Goal: Transaction & Acquisition: Purchase product/service

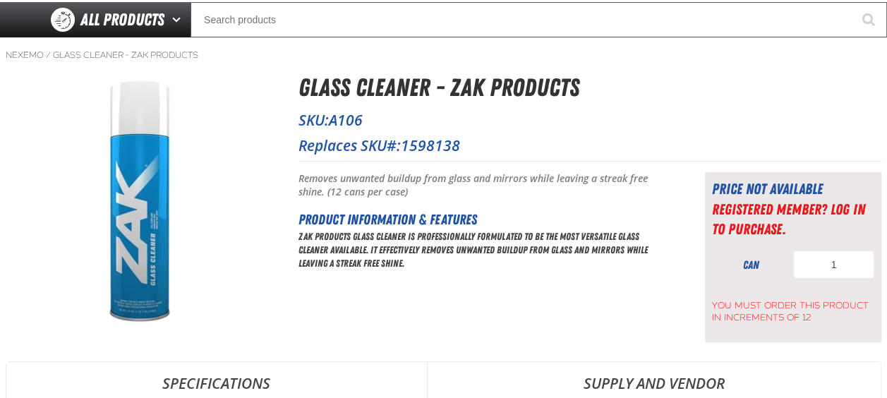
scroll to position [71, 0]
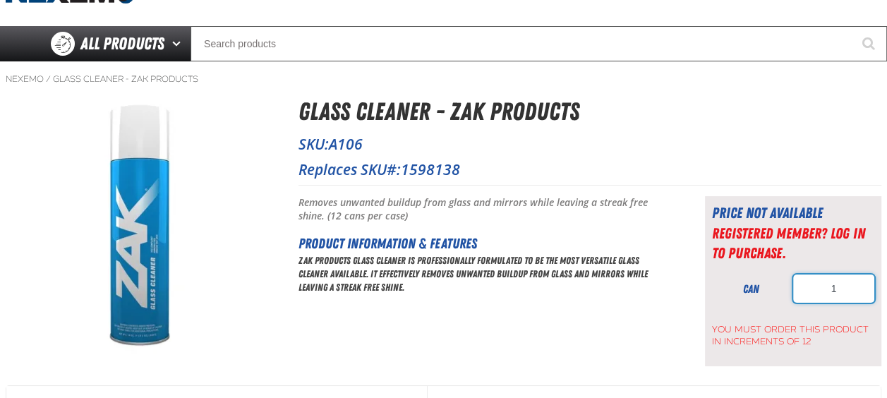
click at [811, 290] on input "1" at bounding box center [833, 288] width 81 height 28
click at [838, 287] on input "1" at bounding box center [833, 288] width 81 height 28
type input "12"
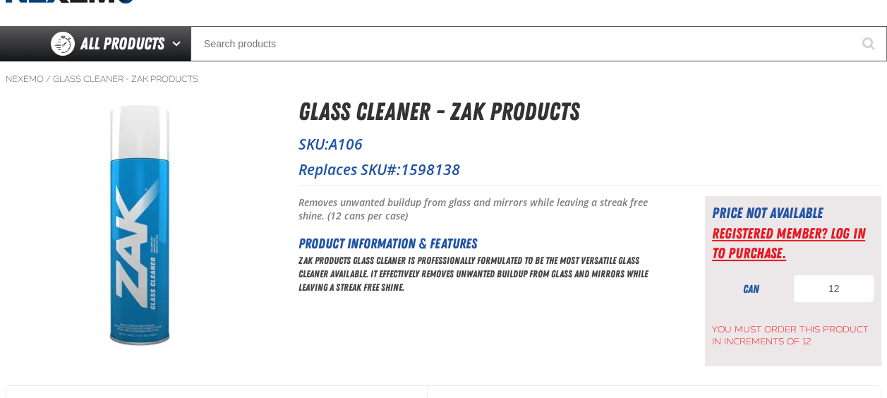
click at [730, 239] on link "Registered Member? Log In to purchase." at bounding box center [788, 242] width 153 height 37
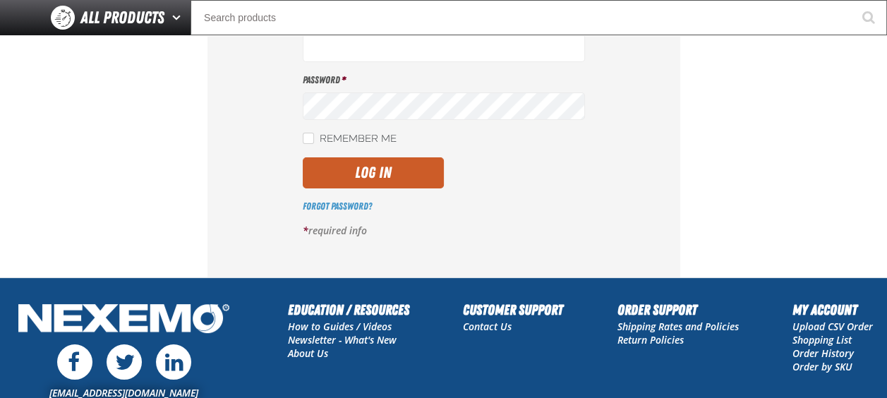
scroll to position [71, 0]
